Goal: Transaction & Acquisition: Book appointment/travel/reservation

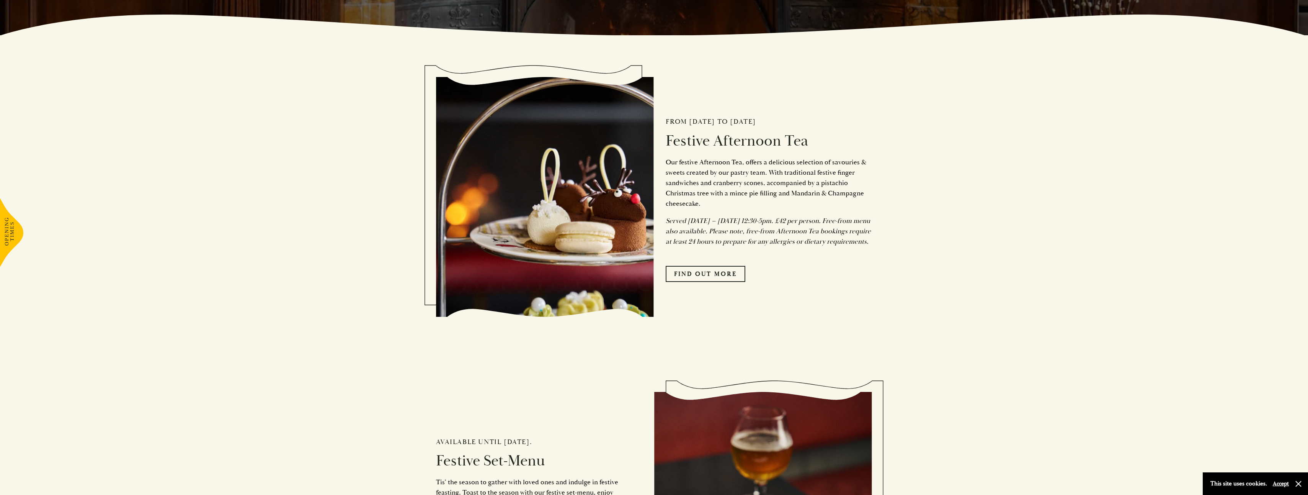
scroll to position [498, 0]
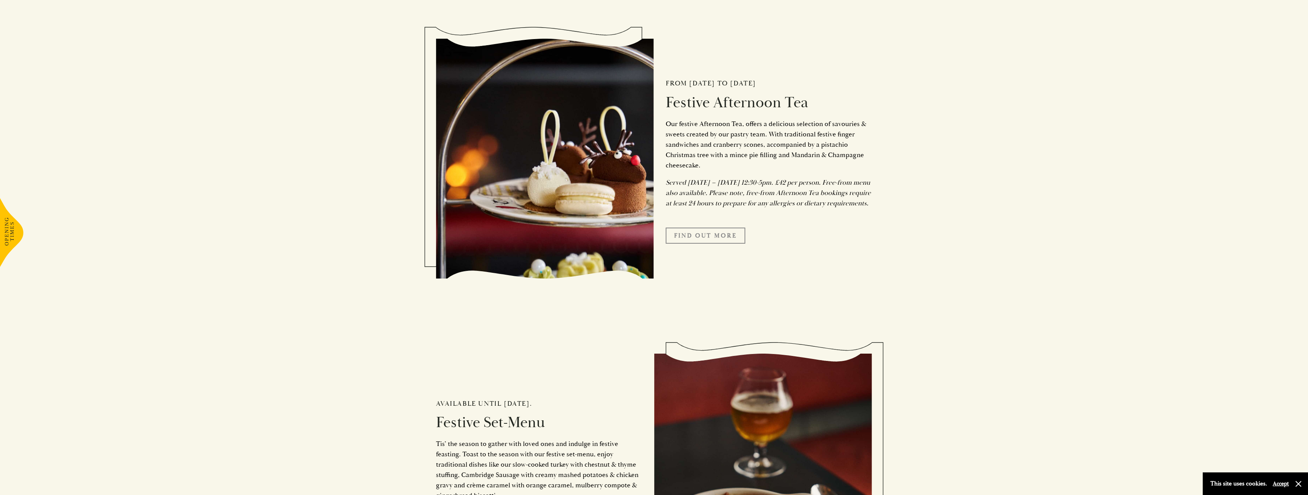
click at [705, 244] on link "FIND OUT MORE" at bounding box center [706, 235] width 80 height 16
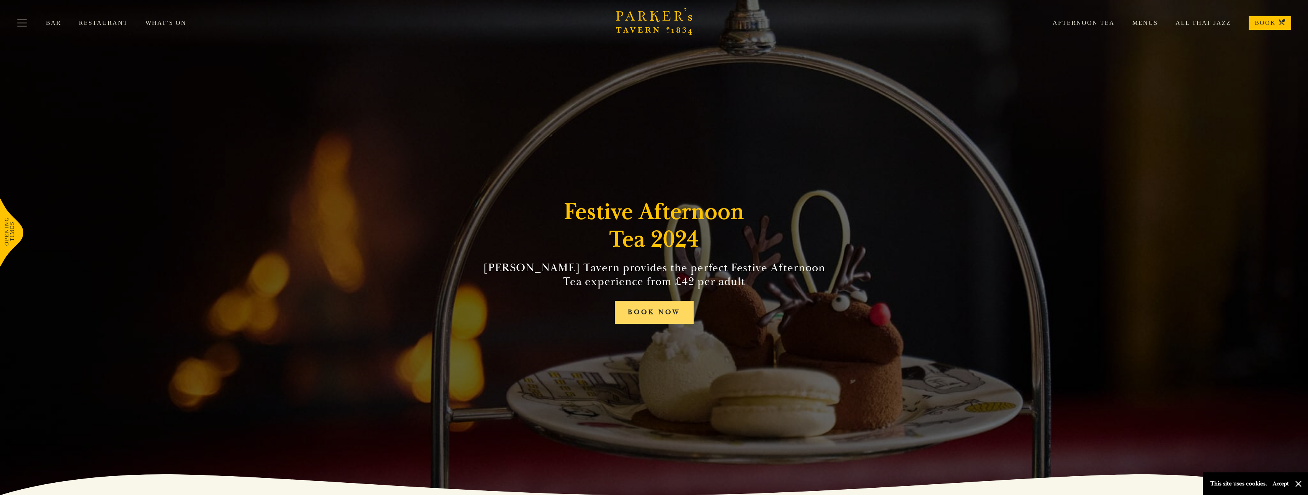
click at [678, 309] on link "BOOK NOW" at bounding box center [654, 312] width 79 height 23
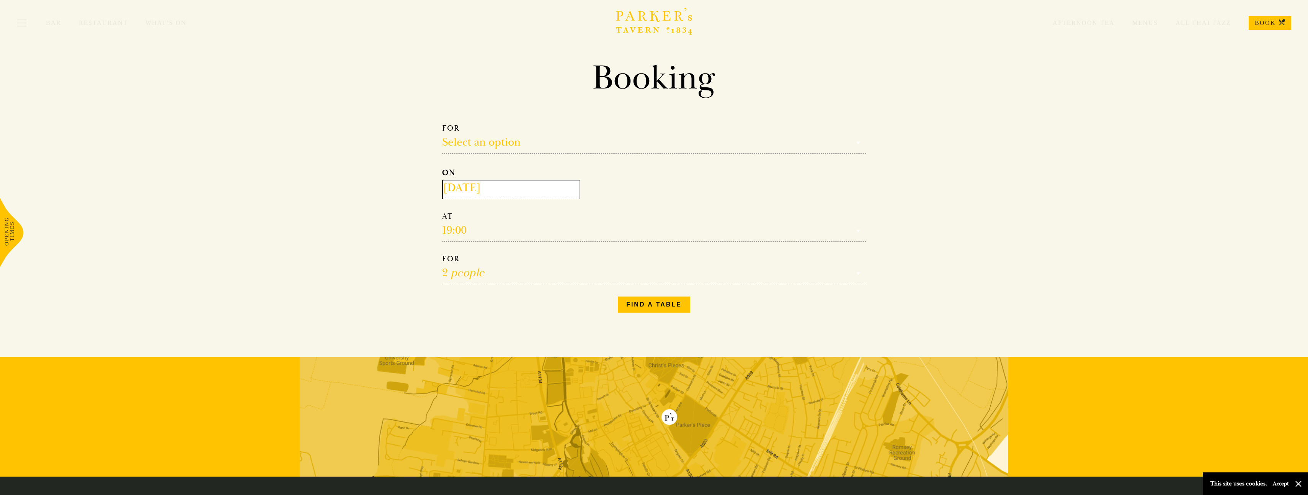
click at [495, 186] on input "2025-09-18" at bounding box center [511, 190] width 138 height 20
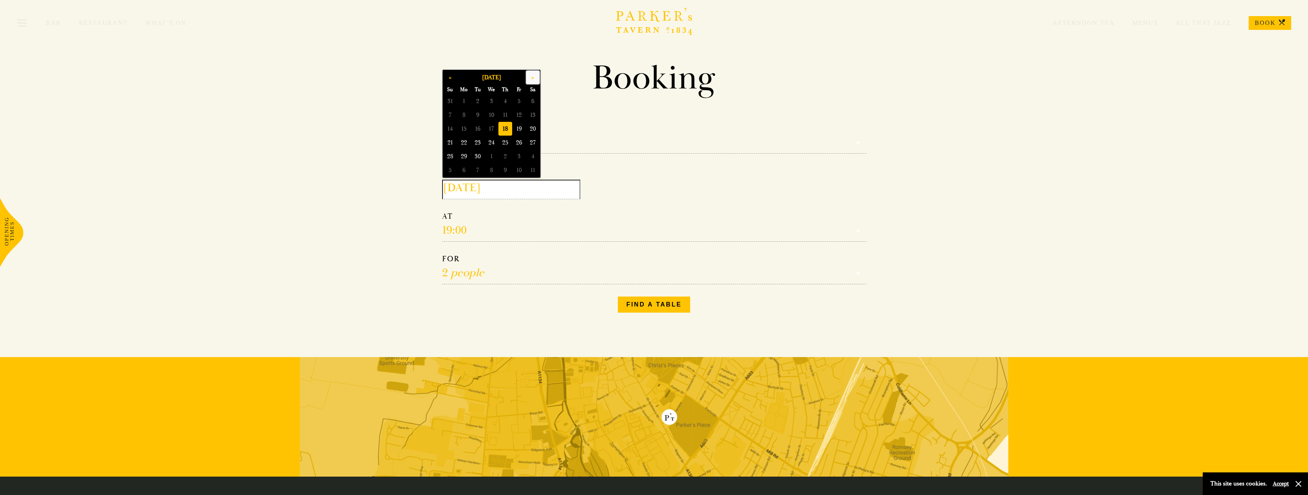
click at [531, 74] on button "»" at bounding box center [533, 77] width 14 height 14
click at [531, 75] on button "»" at bounding box center [533, 77] width 14 height 14
click at [480, 116] on span "9" at bounding box center [478, 115] width 14 height 14
type input "2025-12-09"
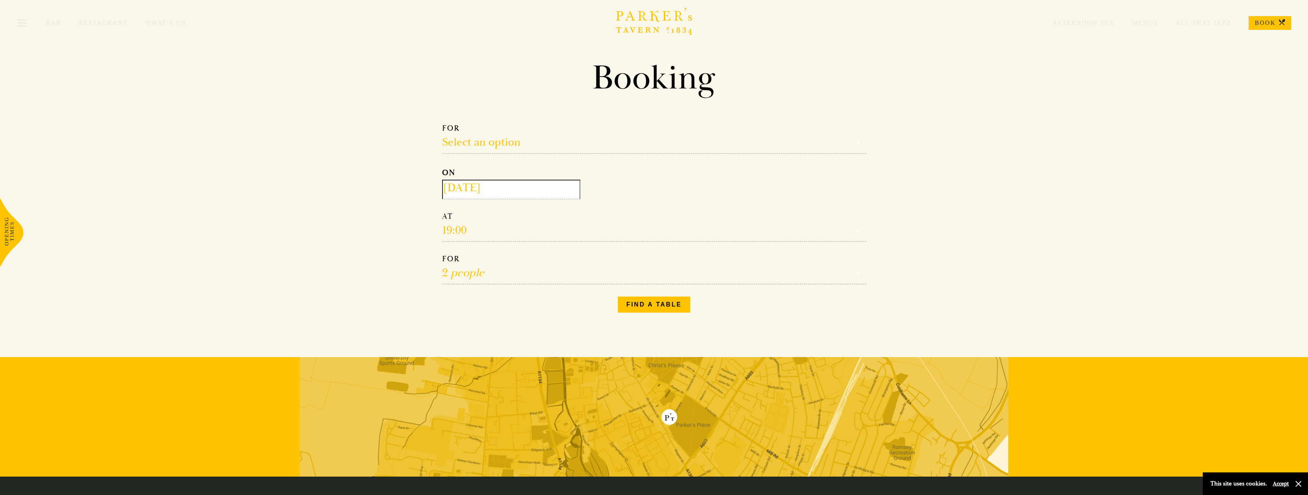
click at [458, 225] on select "Reservation time" at bounding box center [654, 226] width 424 height 30
click at [447, 232] on select "Reservation time" at bounding box center [654, 226] width 424 height 30
click at [466, 230] on select "Reservation time" at bounding box center [654, 226] width 424 height 30
click at [454, 222] on select "Reservation time" at bounding box center [654, 226] width 424 height 30
click at [456, 232] on select "Reservation time" at bounding box center [654, 226] width 424 height 30
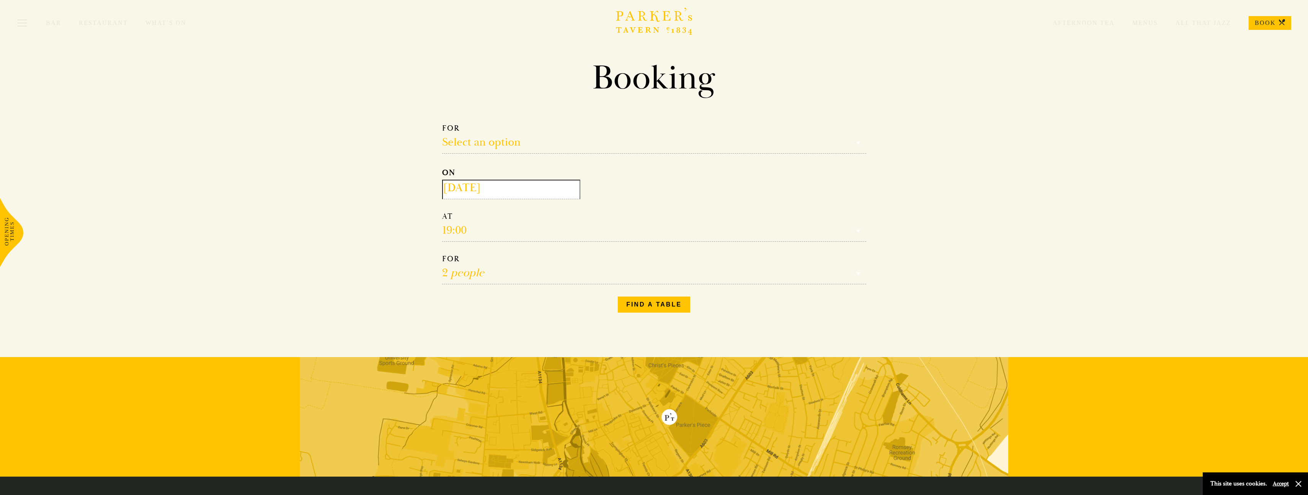
click at [458, 271] on select "1 person 2 people 3 people 4 people 5 people 6 people 7 people 8 people 9 peopl…" at bounding box center [654, 269] width 424 height 30
select select "6"
click at [442, 254] on select "1 person 2 people 3 people 4 people 5 people 6 people 7 people 8 people 9 peopl…" at bounding box center [654, 269] width 424 height 30
click at [451, 234] on select "Reservation time" at bounding box center [654, 226] width 424 height 30
drag, startPoint x: 473, startPoint y: 231, endPoint x: 465, endPoint y: 229, distance: 7.8
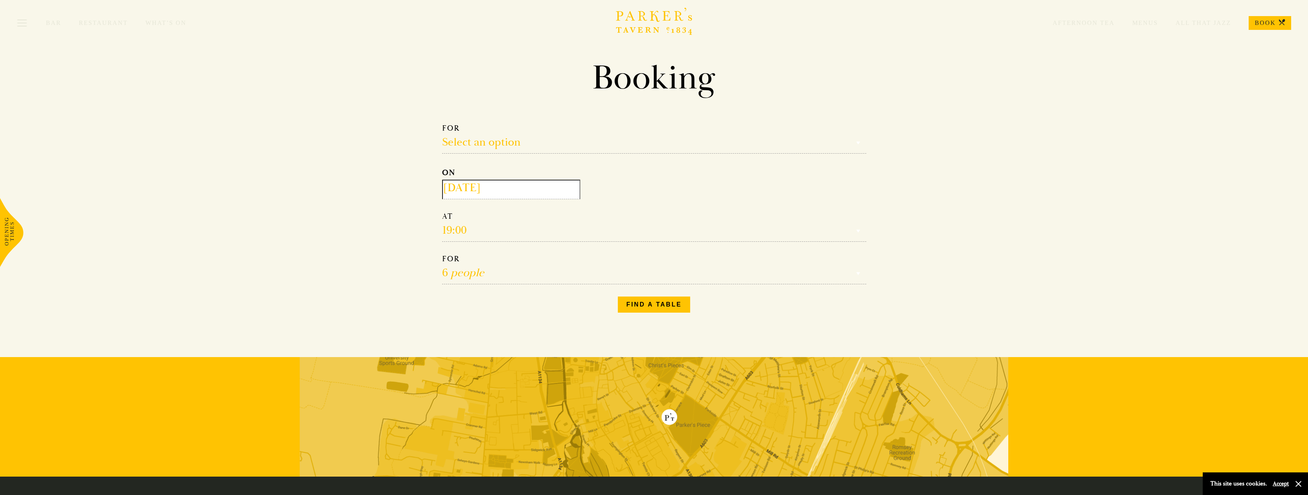
click at [471, 230] on select "Reservation time" at bounding box center [654, 226] width 424 height 30
click at [469, 227] on select "Reservation time" at bounding box center [654, 226] width 424 height 30
click at [489, 237] on select "Reservation time" at bounding box center [654, 226] width 424 height 30
click at [480, 138] on select "Select an option Lunch Dinner Afternoon Tea" at bounding box center [654, 138] width 424 height 30
select select "161949"
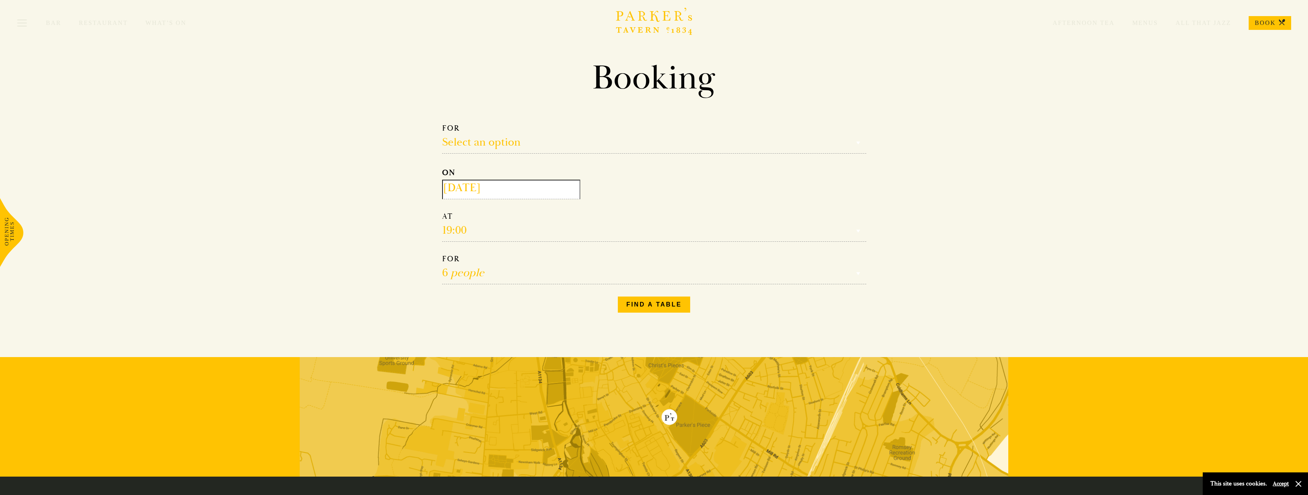
click at [442, 123] on select "Select an option Lunch Dinner Afternoon Tea" at bounding box center [654, 138] width 424 height 30
click at [450, 231] on select "12:30 13:00 13:30 14:00 14:30 15:00 15:30 16:00 16:30" at bounding box center [654, 226] width 424 height 30
select select "14:00"
click at [442, 211] on select "12:30 13:00 13:30 14:00 14:30 15:00 15:30 16:00 16:30" at bounding box center [654, 226] width 424 height 30
